Goal: Obtain resource: Obtain resource

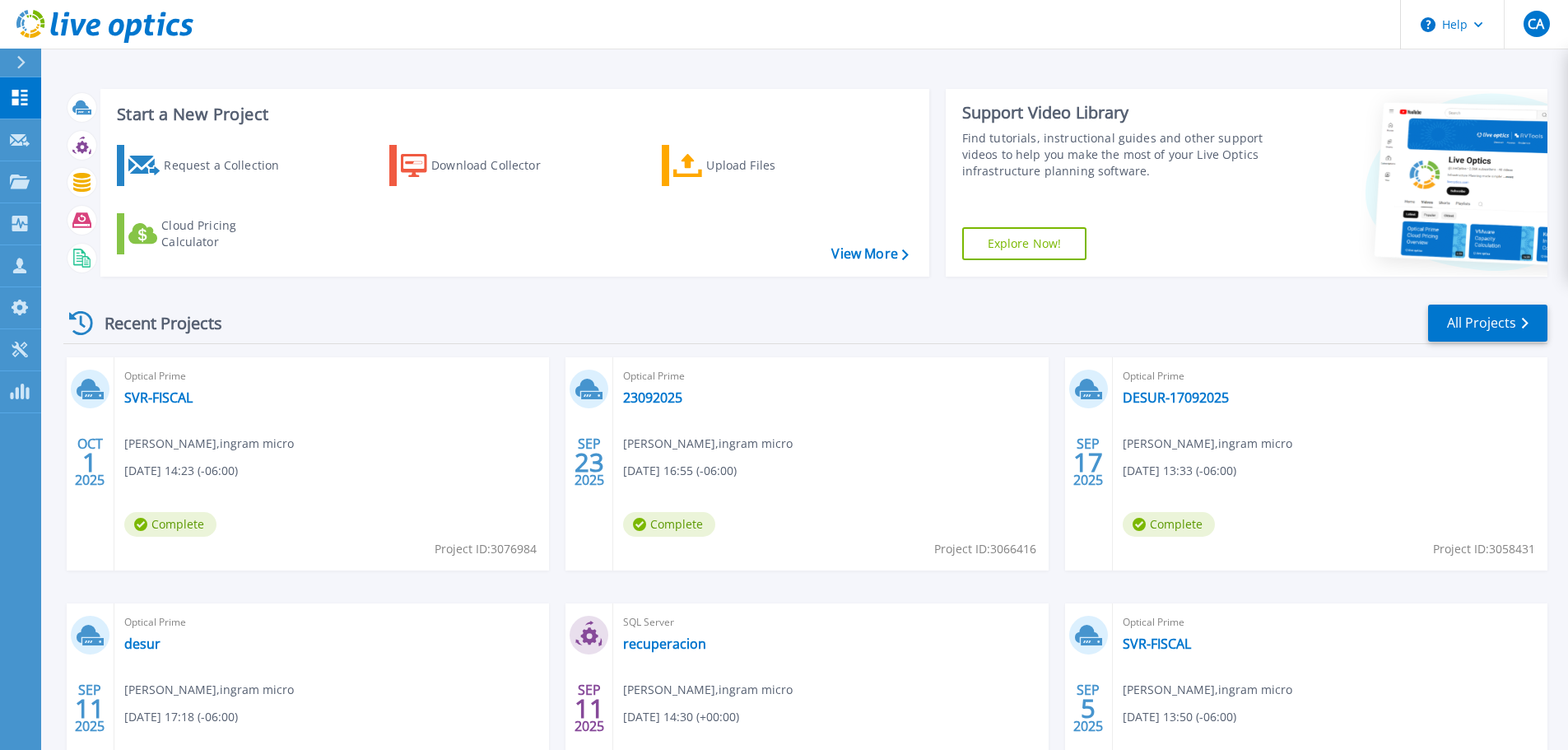
drag, startPoint x: 0, startPoint y: 0, endPoint x: 525, endPoint y: 311, distance: 610.2
click at [626, 319] on div "Recent Projects All Projects" at bounding box center [806, 323] width 1484 height 41
click at [716, 174] on div "Upload Files" at bounding box center [772, 165] width 131 height 33
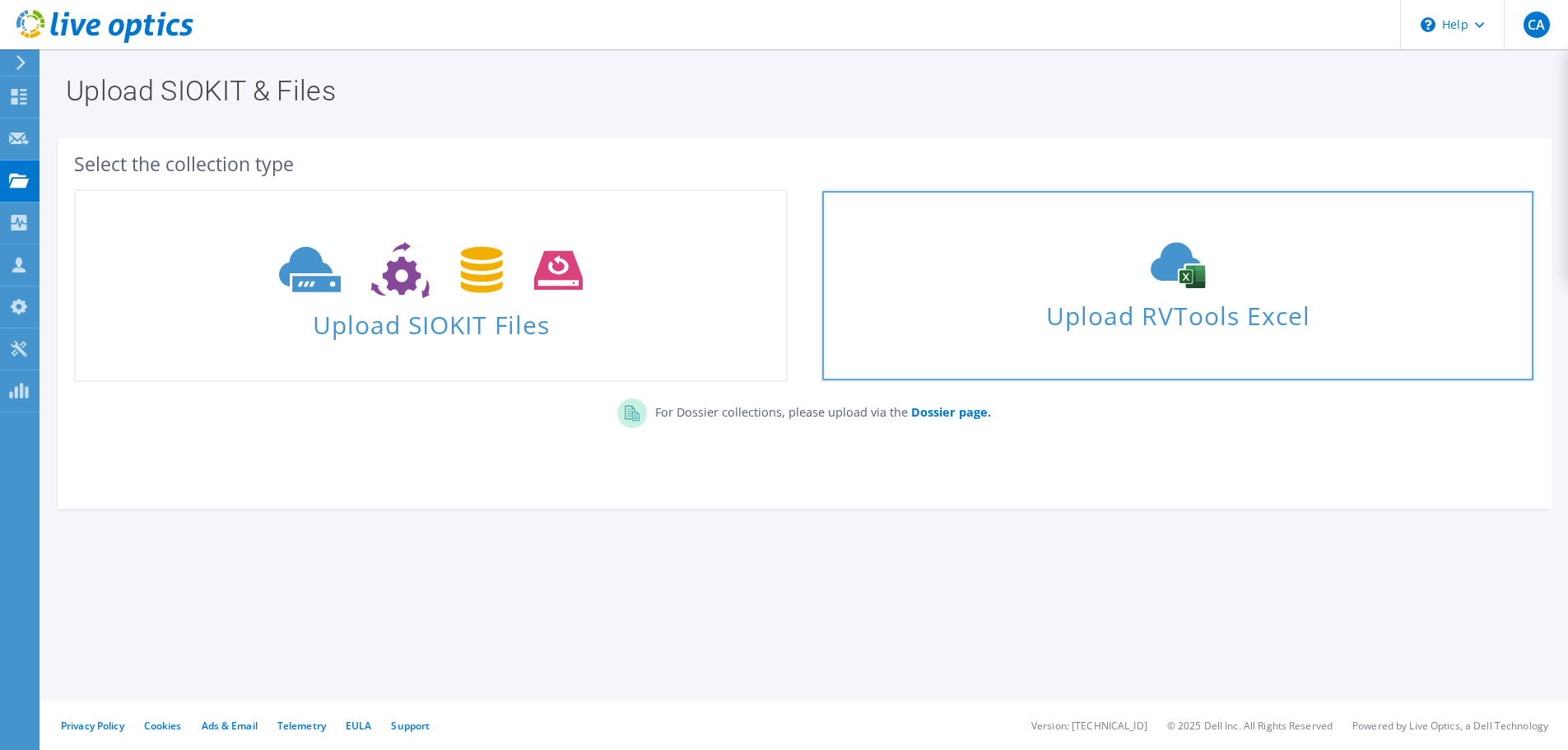
click at [1210, 323] on span "Upload RVTools Excel" at bounding box center [1177, 312] width 710 height 36
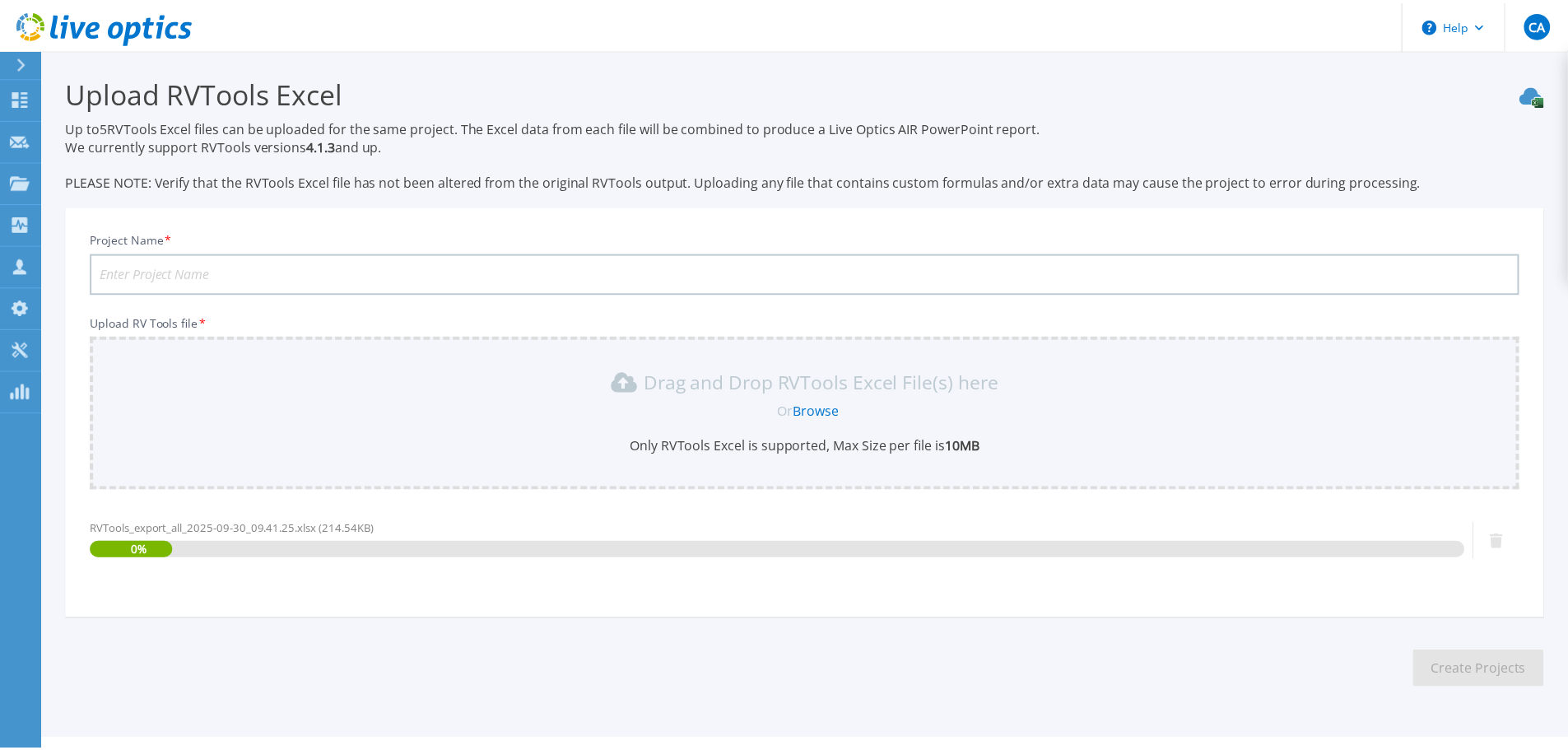
scroll to position [39, 0]
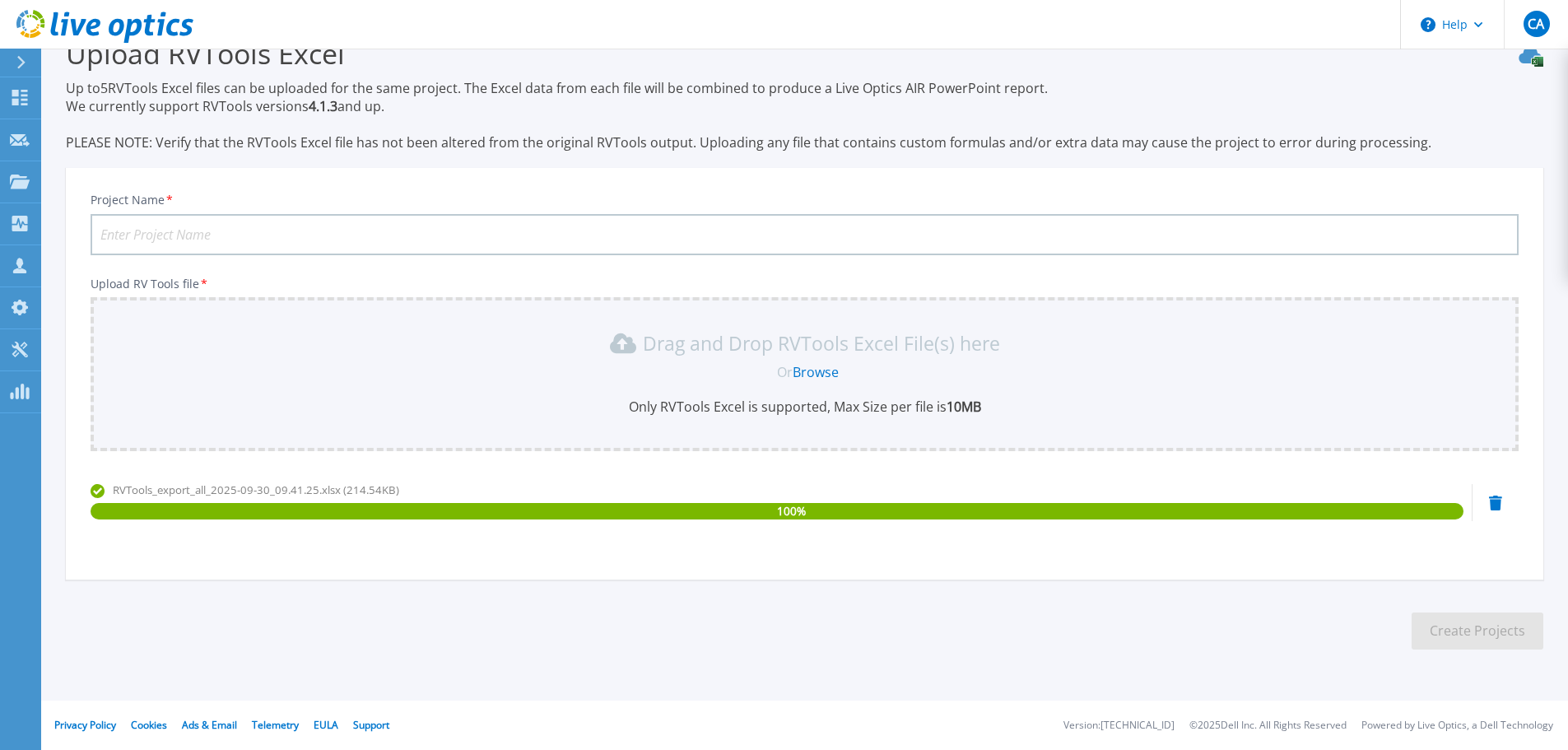
click at [480, 237] on input "Project Name *" at bounding box center [805, 234] width 1429 height 41
click at [209, 240] on input "Project Name *" at bounding box center [805, 234] width 1429 height 41
paste input "SOLUCIONES EN TECNOLOGIA PM S DE RL"
type input "SOLUCIONES EN TECNOLOGIA PM S DE RL"
click at [1490, 636] on button "Create Projects" at bounding box center [1477, 630] width 131 height 37
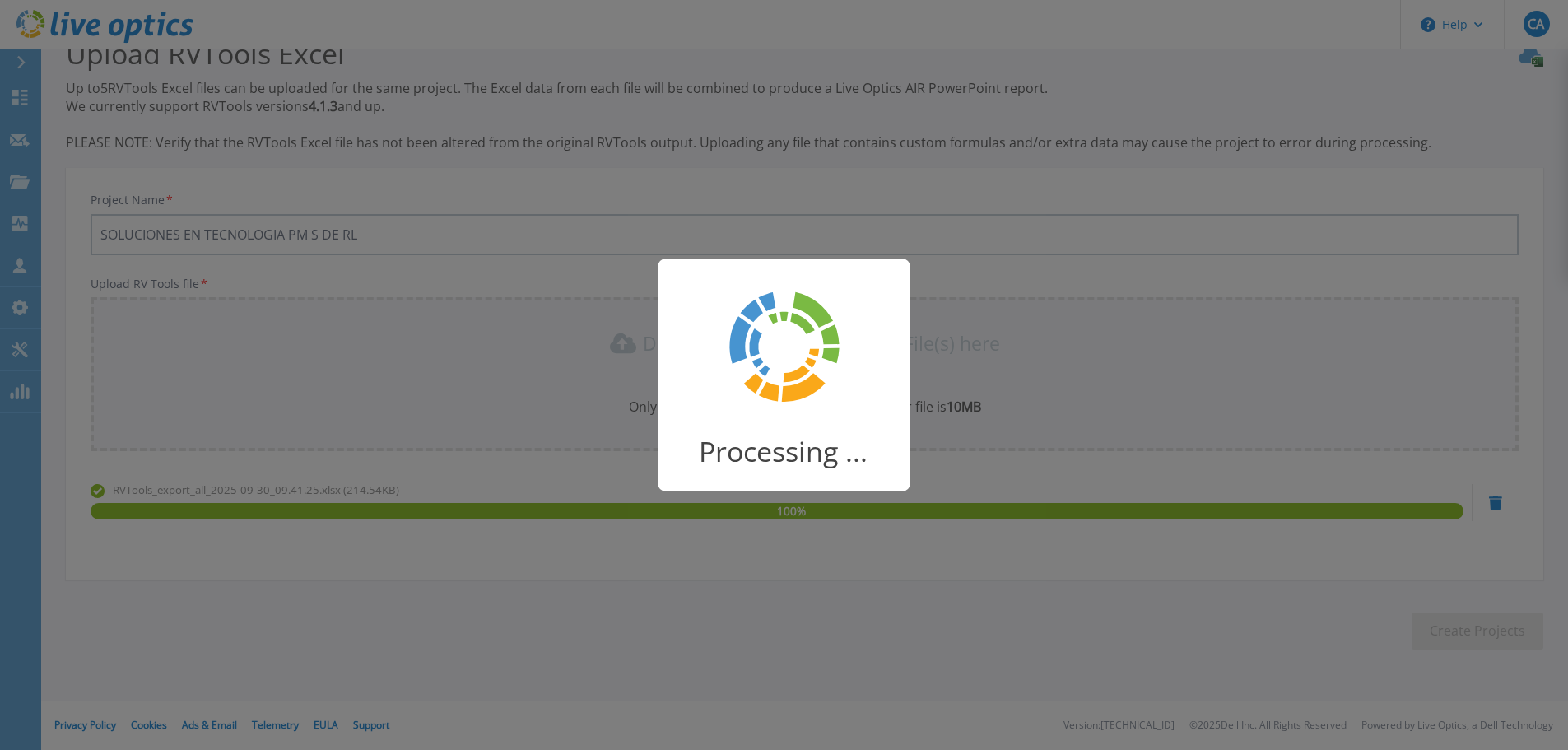
scroll to position [32, 0]
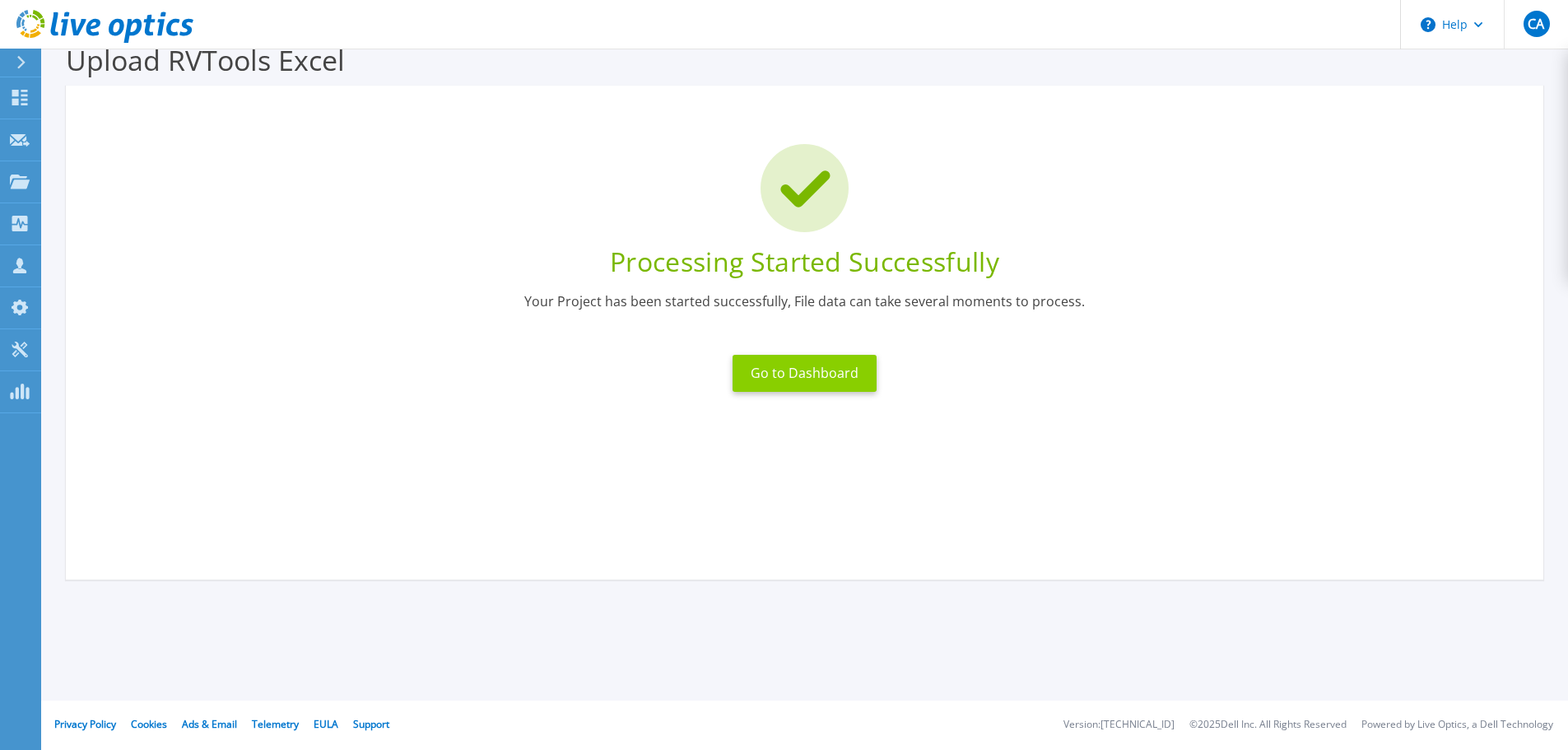
click at [784, 381] on button "Go to Dashboard" at bounding box center [804, 373] width 144 height 37
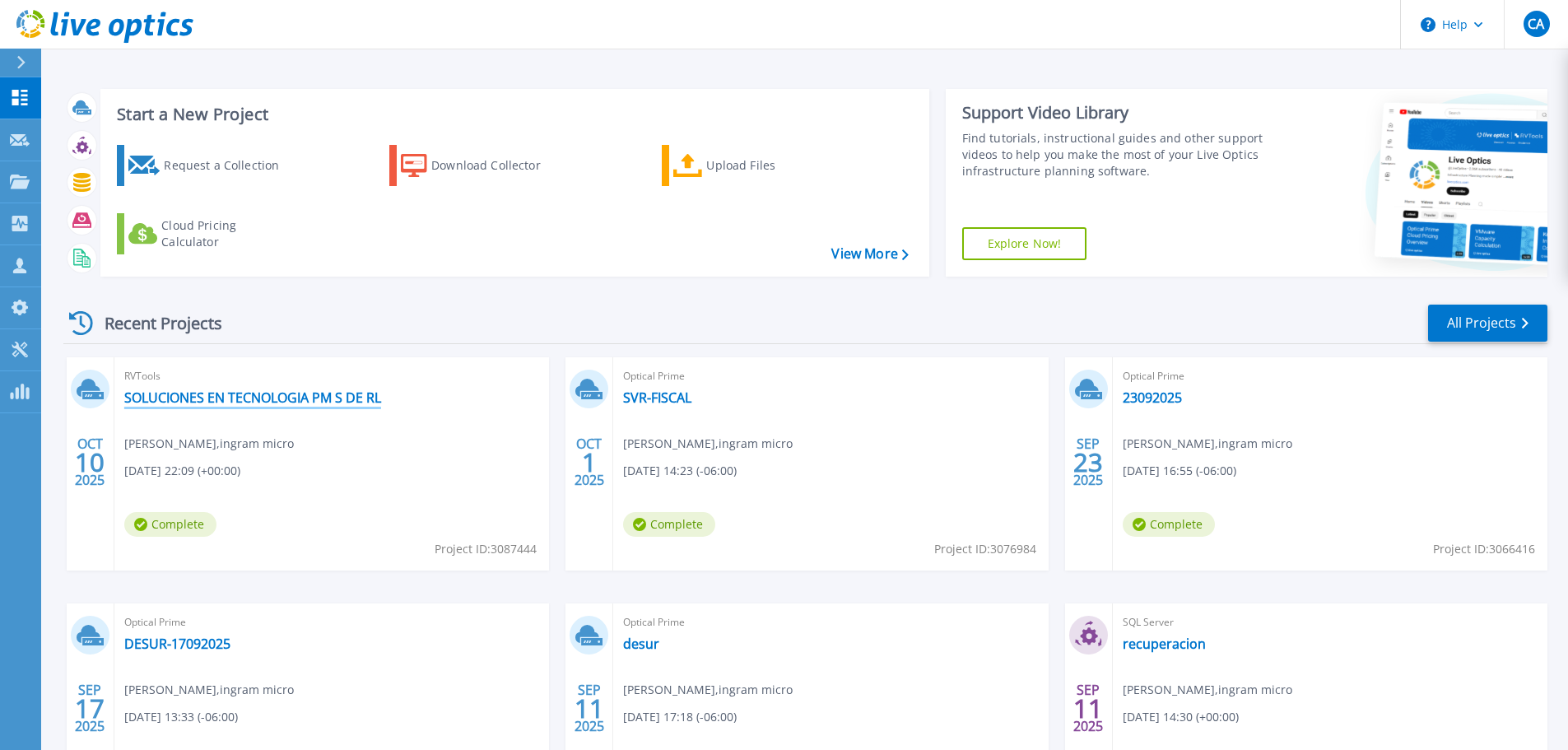
click at [343, 390] on link "SOLUCIONES EN TECNOLOGIA PM S DE RL" at bounding box center [253, 397] width 257 height 17
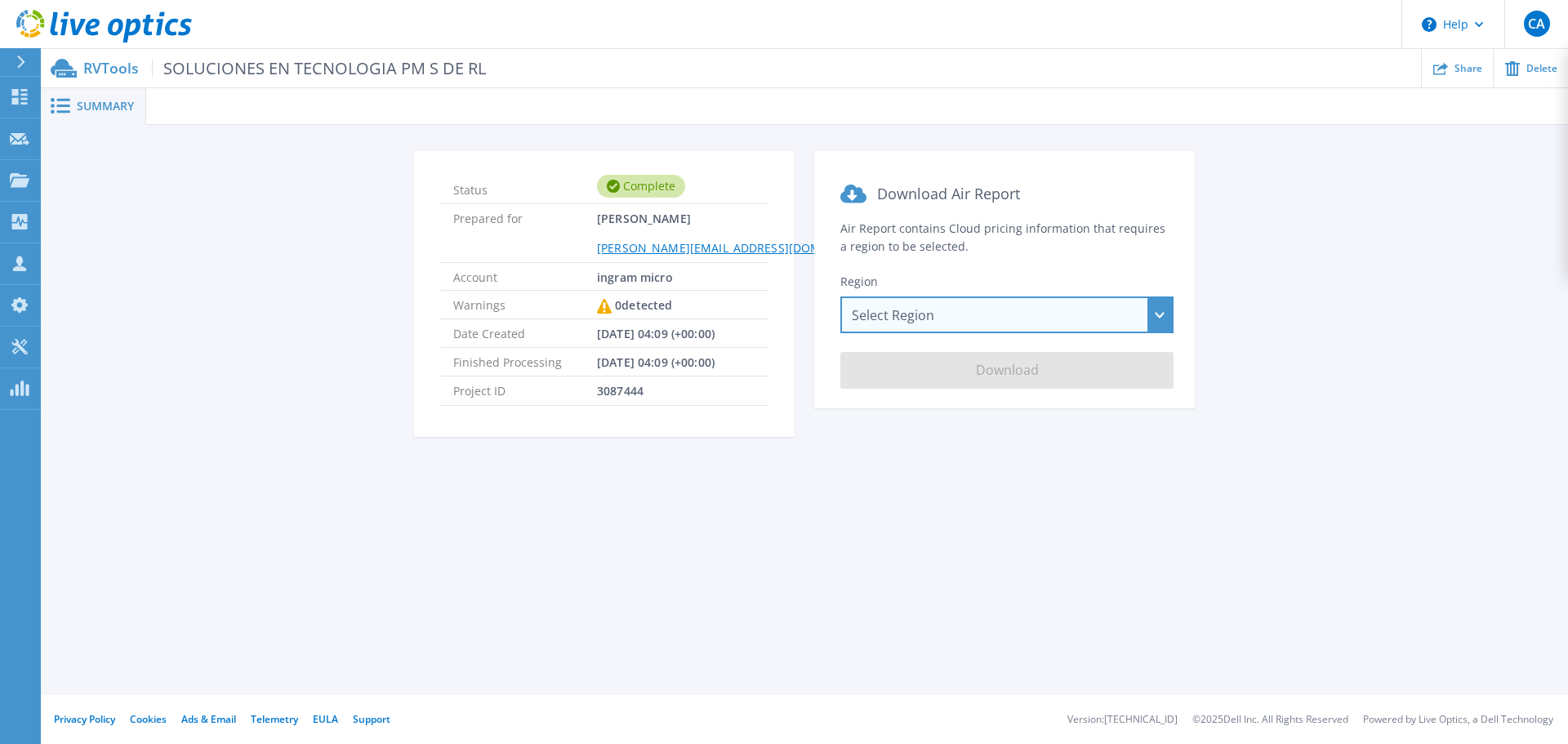
click at [1037, 315] on div "Select Region [GEOGRAPHIC_DATA] ([GEOGRAPHIC_DATA]) [GEOGRAPHIC_DATA] ([GEOGRAP…" at bounding box center [1006, 314] width 333 height 37
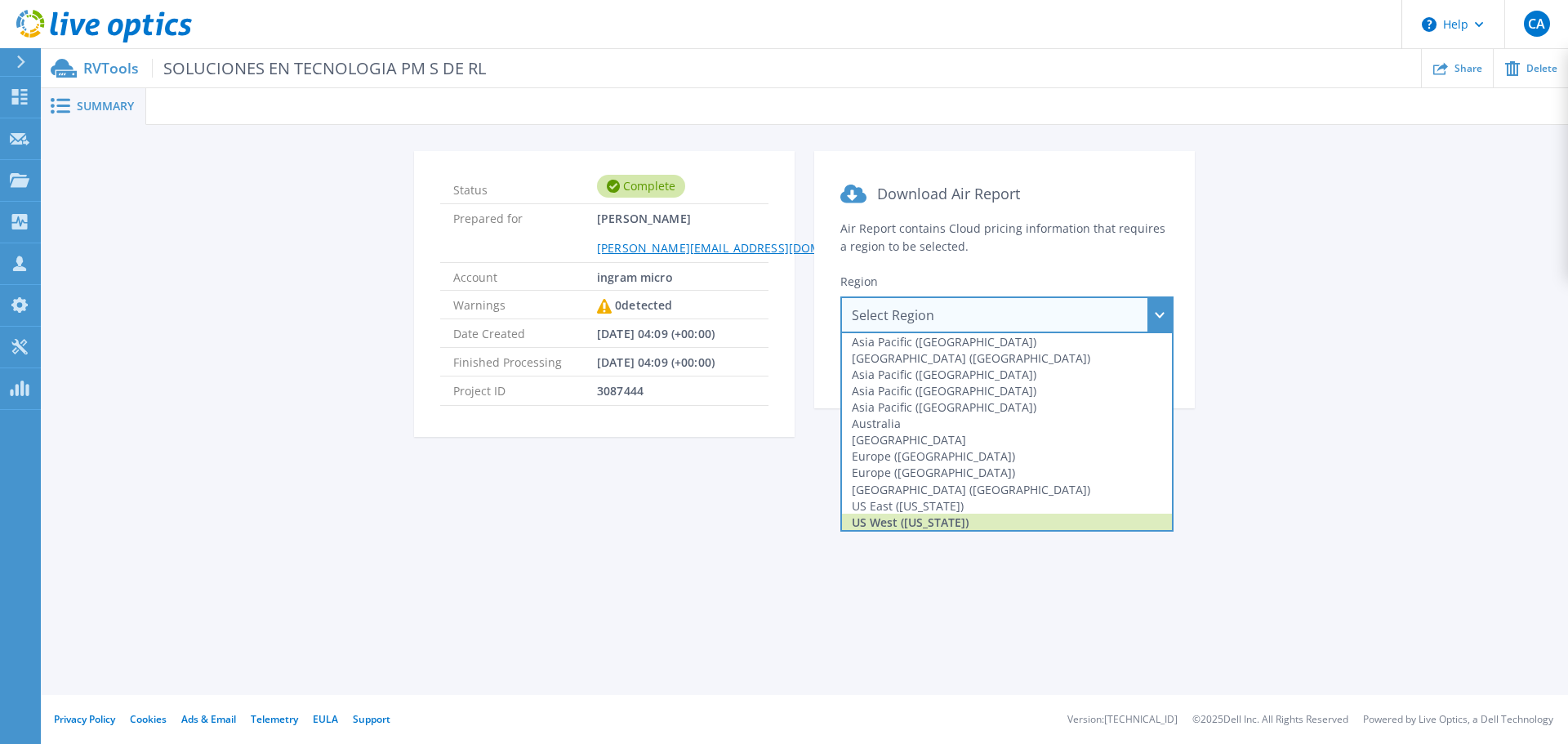
click at [992, 520] on div "US West ([US_STATE])" at bounding box center [1007, 522] width 330 height 17
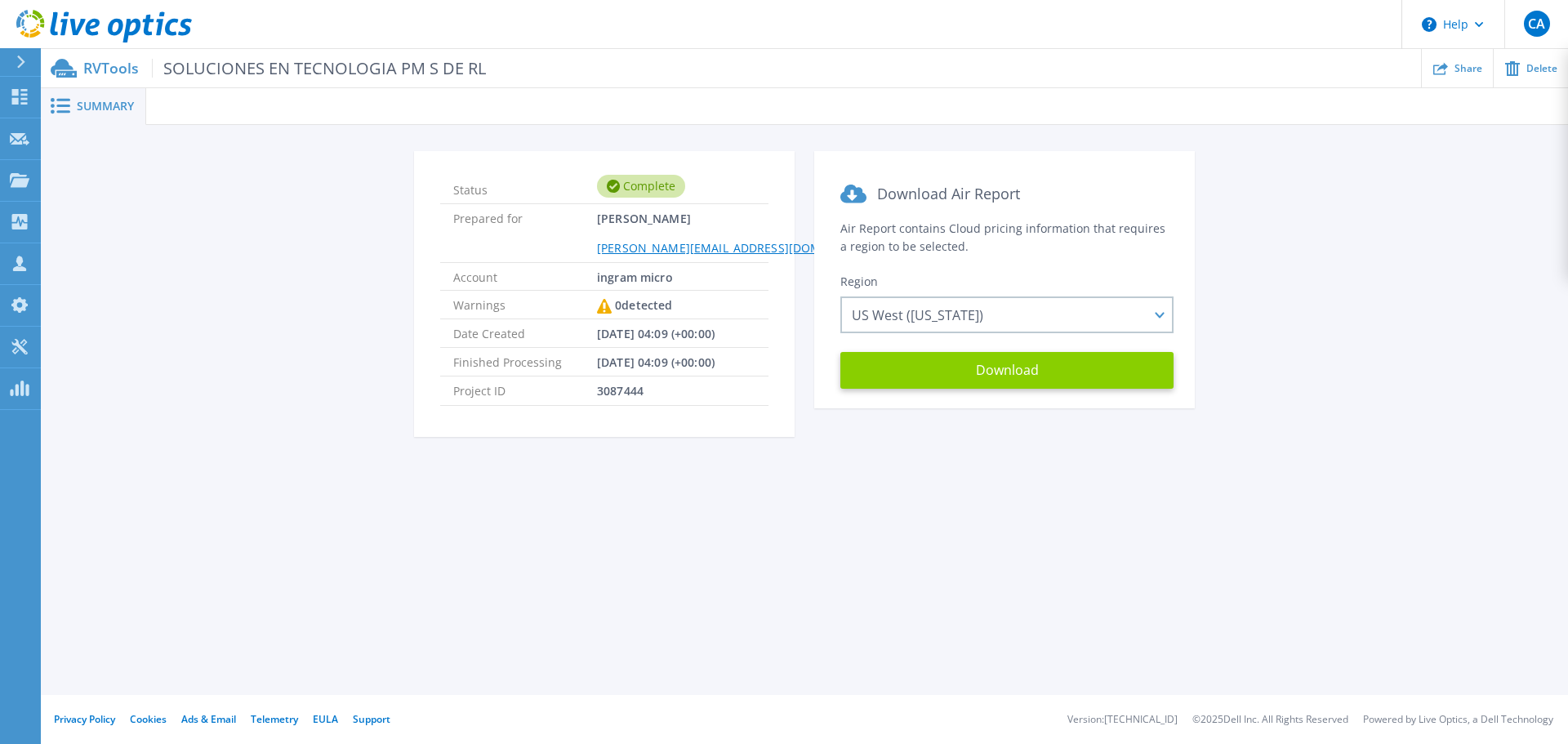
click at [1034, 370] on button "Download" at bounding box center [1006, 370] width 333 height 37
click at [155, 33] on icon at bounding box center [105, 27] width 176 height 34
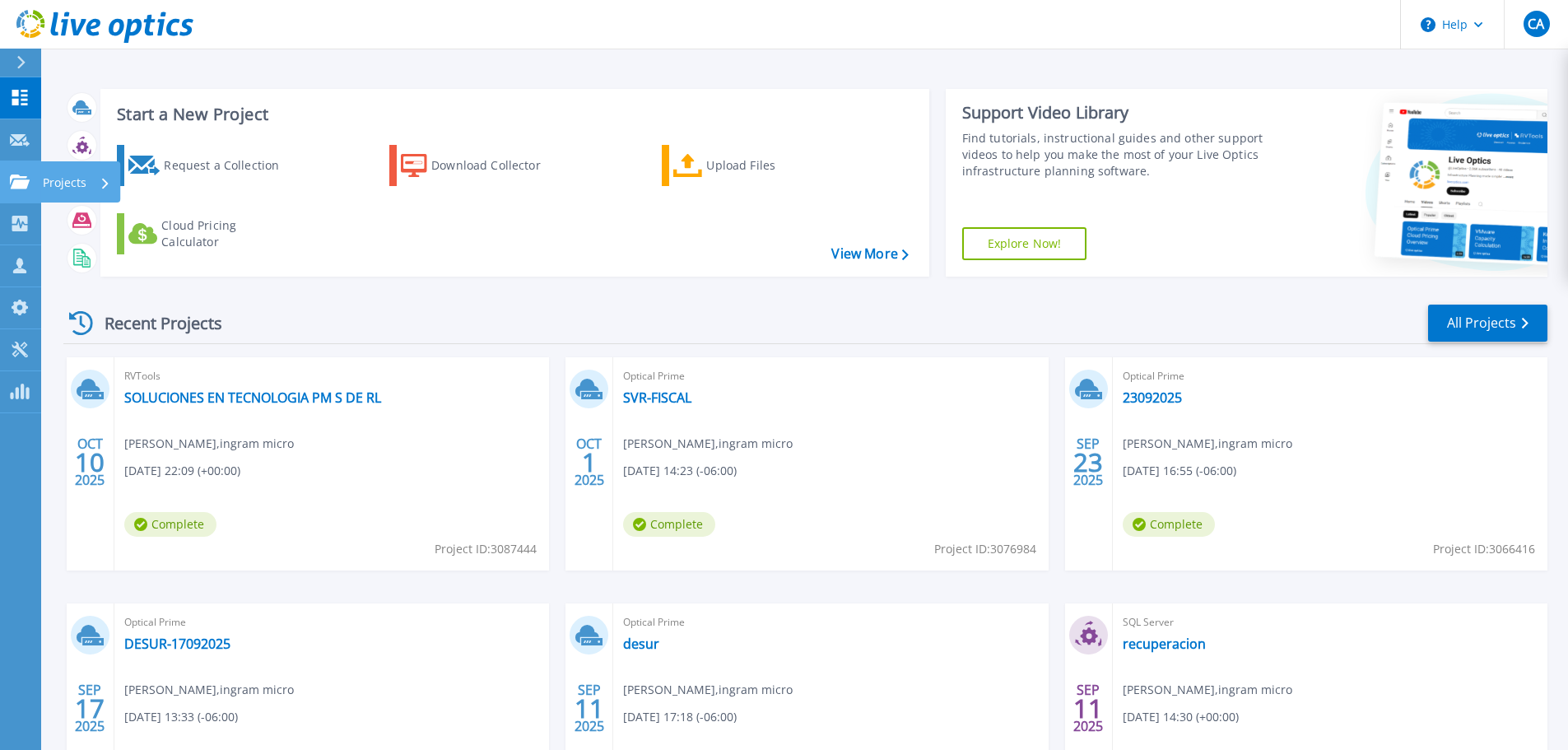
click at [36, 173] on link "Projects Projects" at bounding box center [20, 182] width 41 height 42
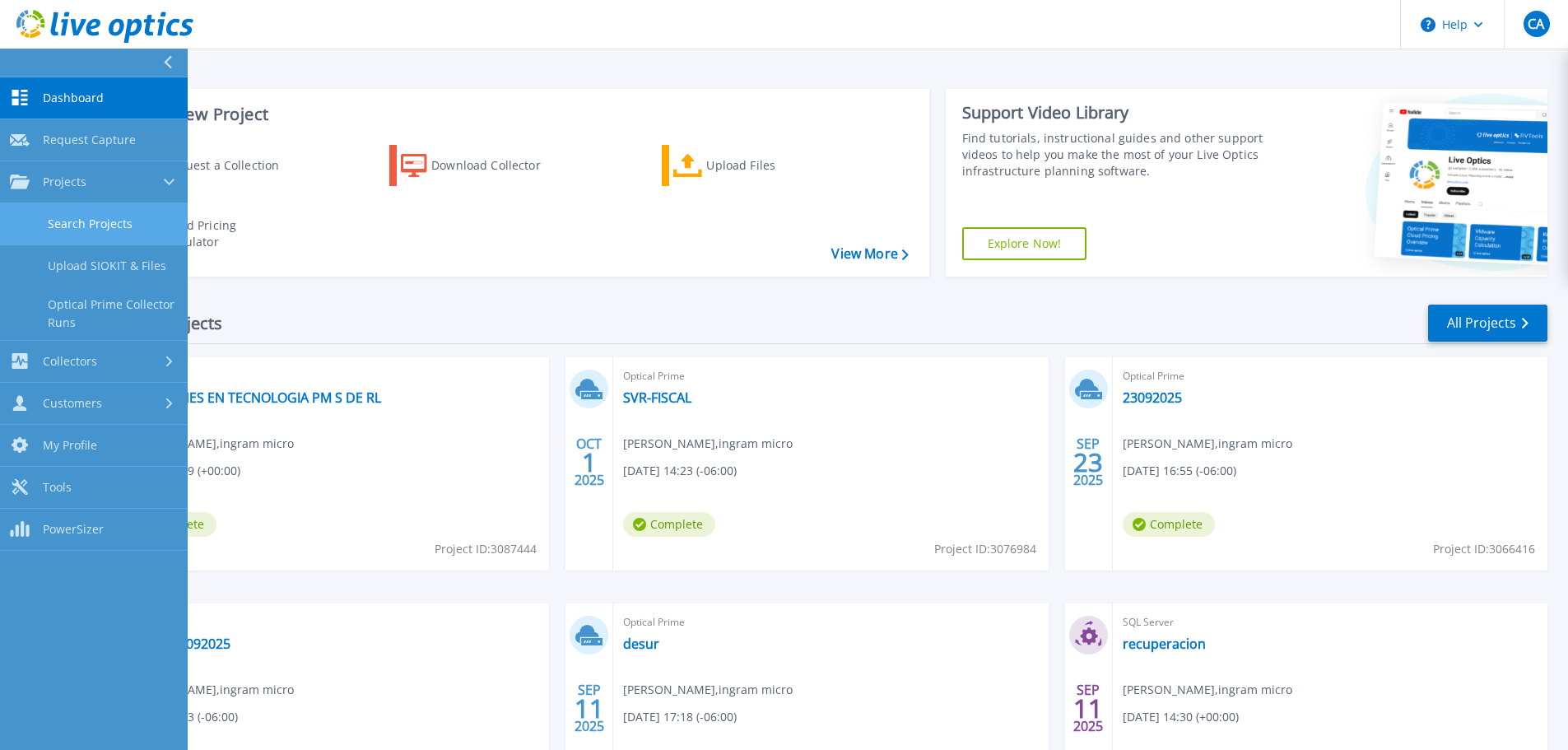
click at [104, 217] on link "Search Projects" at bounding box center [94, 224] width 187 height 42
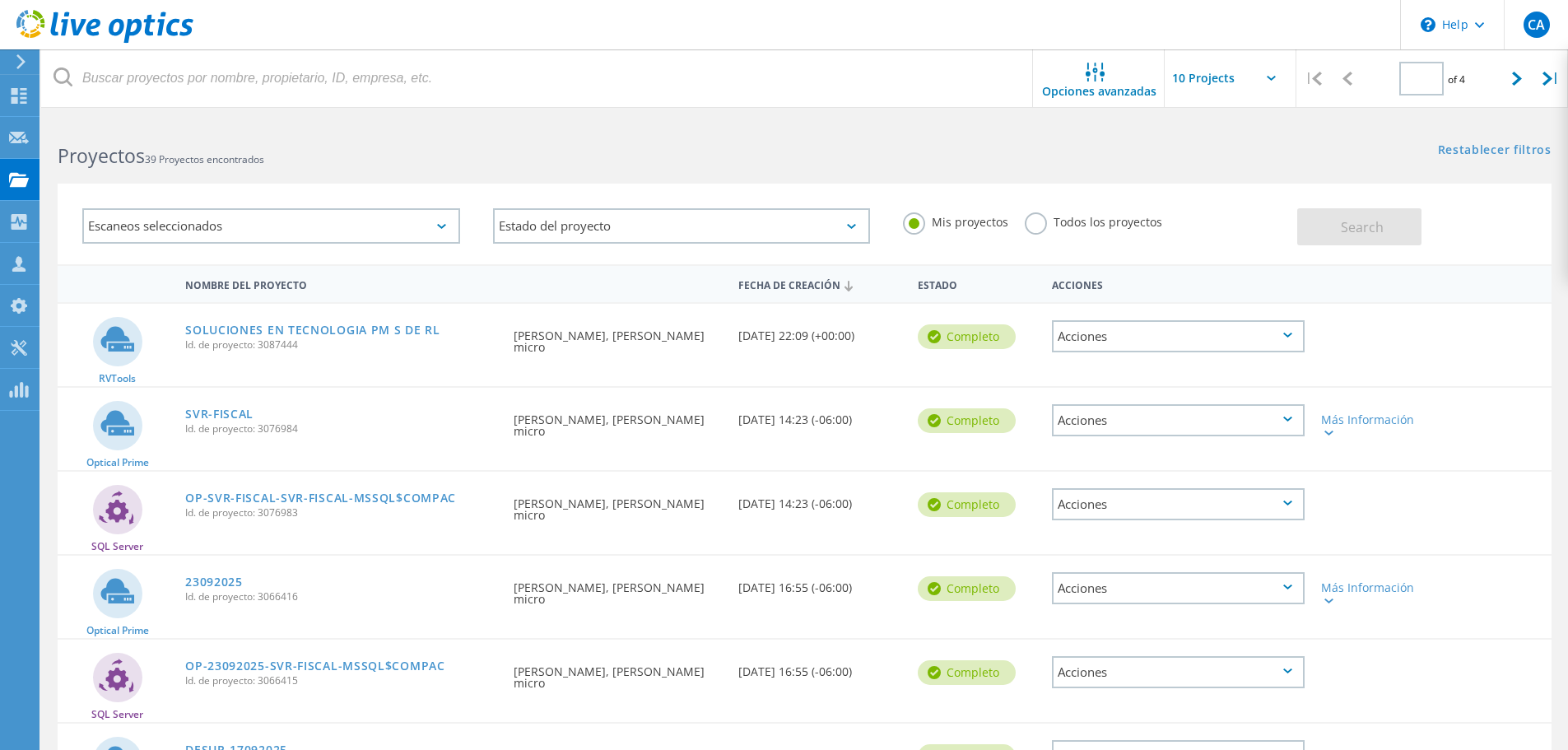
type input "1"
click at [337, 335] on link "SOLUCIONES EN TECNOLOGIA PM S DE RL" at bounding box center [313, 331] width 255 height 12
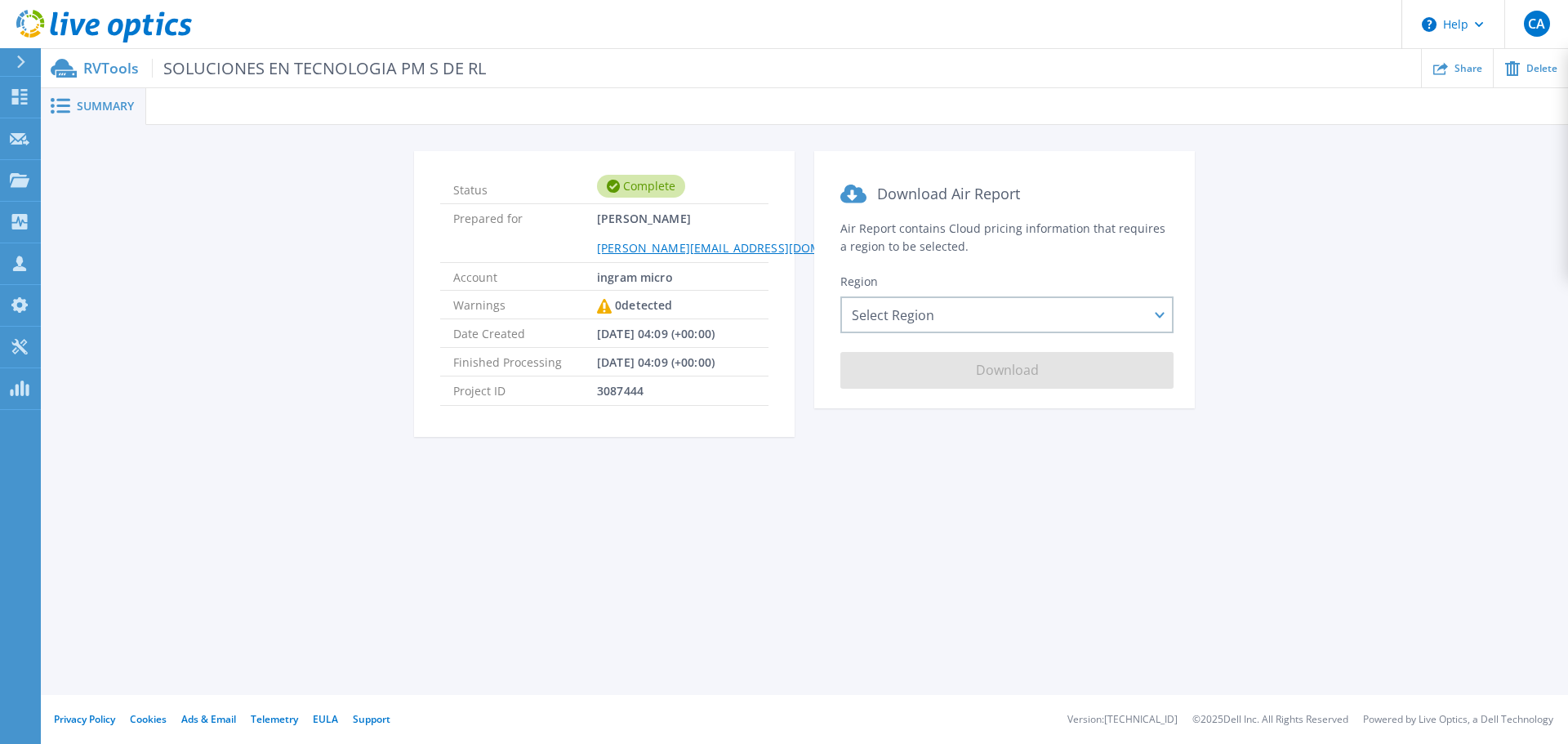
click at [99, 106] on span "Summary" at bounding box center [106, 107] width 57 height 12
click at [68, 106] on rect at bounding box center [63, 106] width 14 height 2
click at [121, 61] on p "RVTools SOLUCIONES EN TECNOLOGIA PM S DE RL" at bounding box center [284, 68] width 402 height 19
click at [116, 64] on p "RVTools SOLUCIONES EN TECNOLOGIA PM S DE RL" at bounding box center [284, 68] width 402 height 19
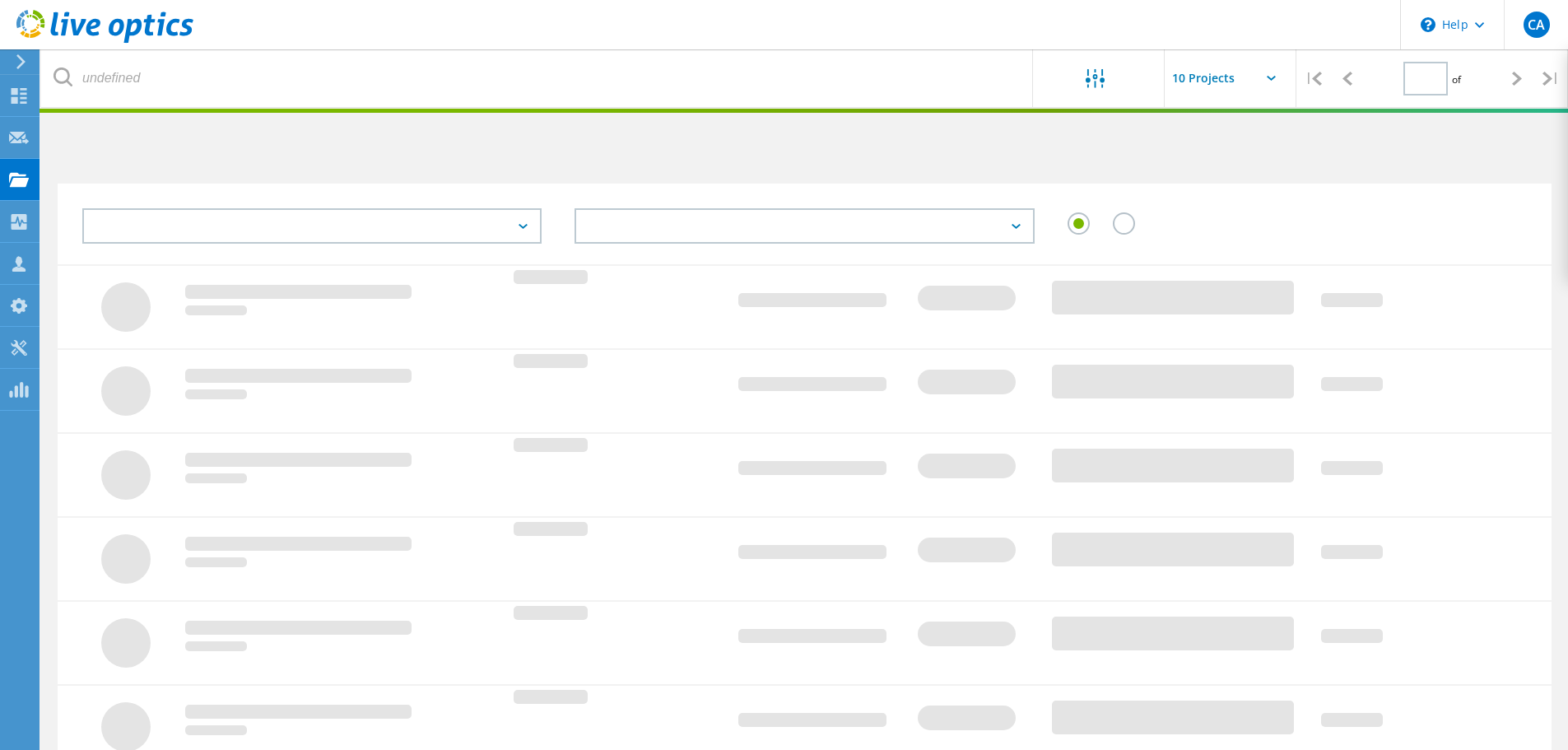
type input "1"
